Goal: Transaction & Acquisition: Purchase product/service

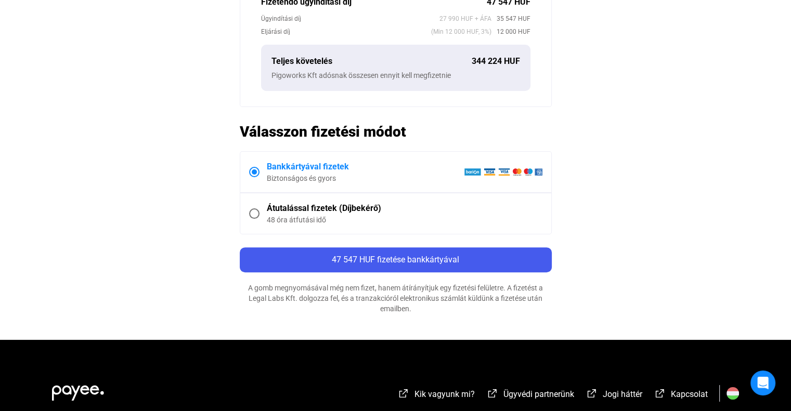
scroll to position [364, 0]
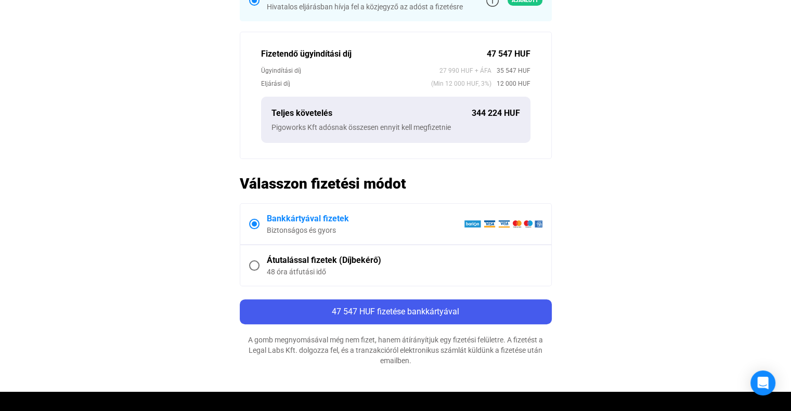
click at [277, 259] on div "Átutalással fizetek (Díjbekérő)" at bounding box center [404, 260] width 275 height 12
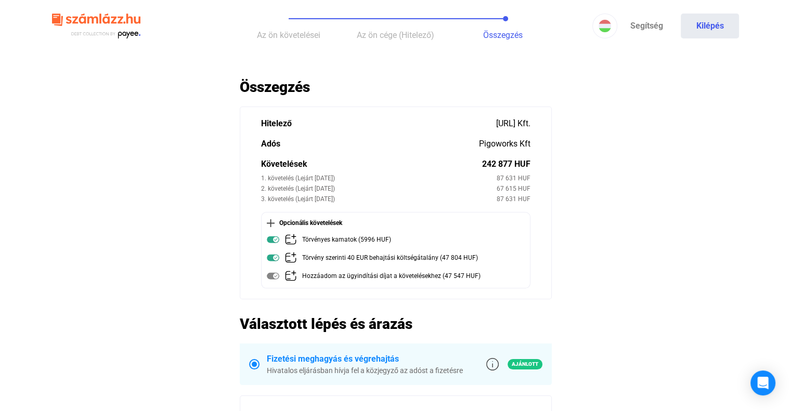
scroll to position [416, 0]
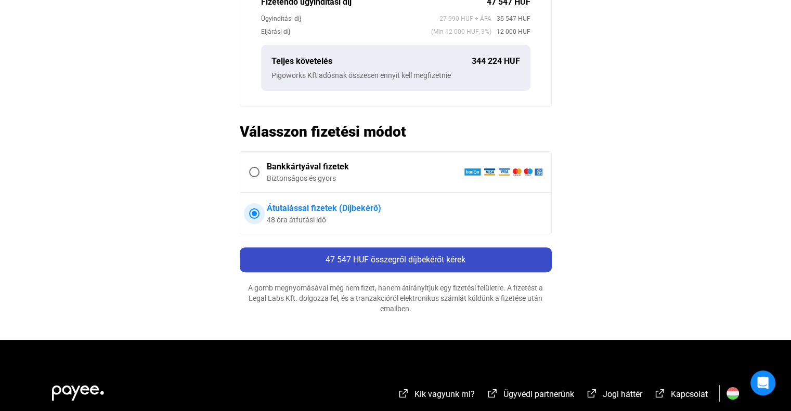
click at [393, 259] on span "47 547 HUF összegről díjbekérőt kérek" at bounding box center [395, 260] width 140 height 10
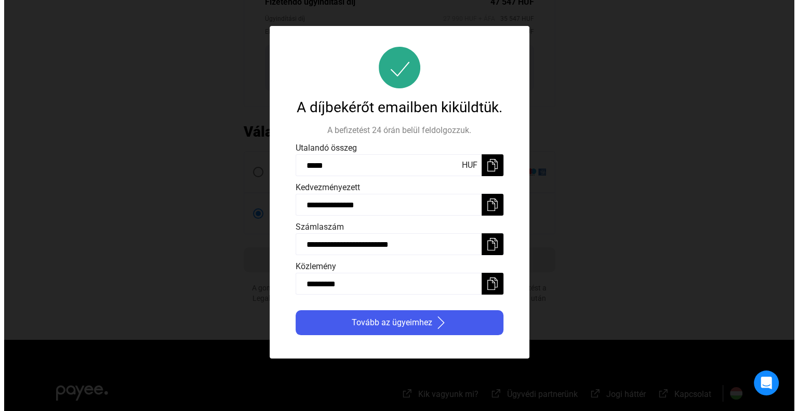
scroll to position [0, 0]
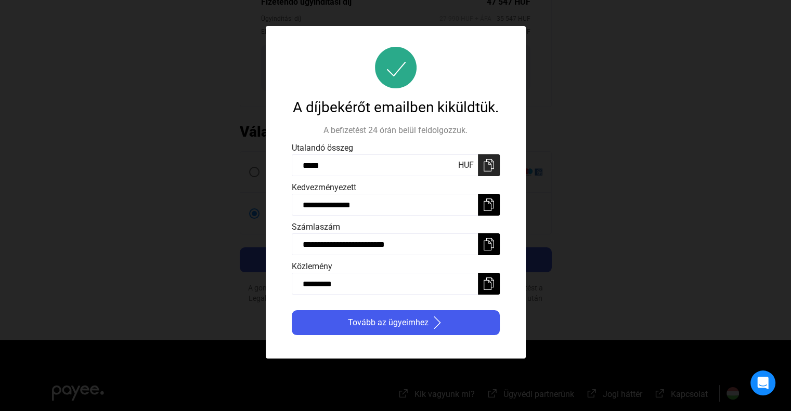
click at [494, 168] on img at bounding box center [488, 165] width 12 height 12
drag, startPoint x: 495, startPoint y: 165, endPoint x: 193, endPoint y: 146, distance: 302.1
click at [495, 165] on button at bounding box center [489, 165] width 22 height 22
click at [491, 207] on img at bounding box center [488, 205] width 12 height 12
click at [485, 250] on img at bounding box center [488, 244] width 12 height 12
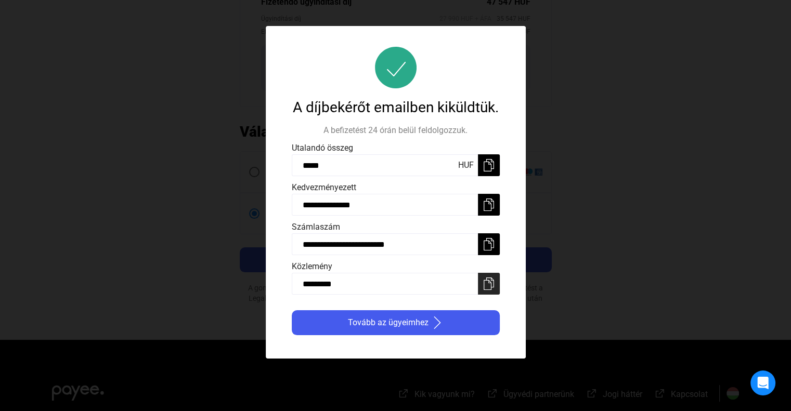
click at [489, 288] on img at bounding box center [488, 284] width 12 height 12
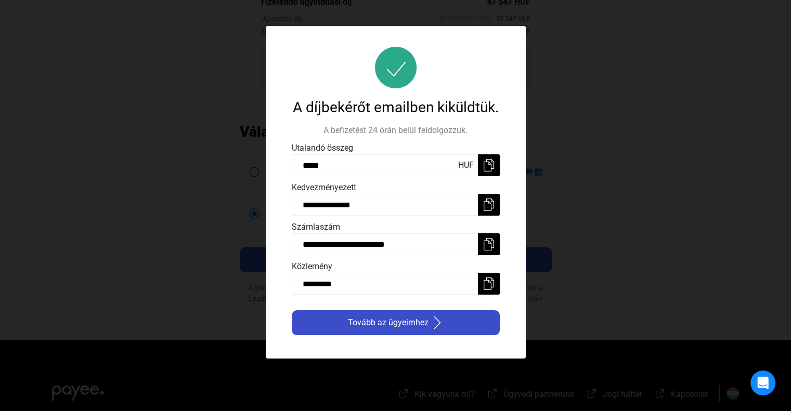
click at [394, 321] on span "Tovább az ügyeimhez" at bounding box center [388, 323] width 81 height 12
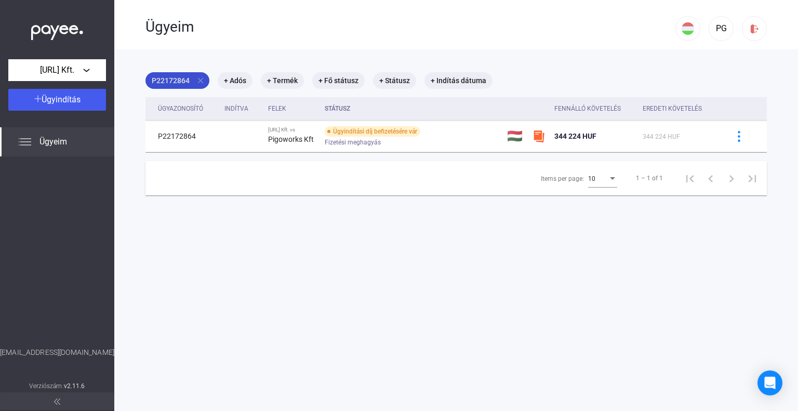
click at [203, 80] on mat-icon "close" at bounding box center [200, 80] width 9 height 9
